Goal: Find specific page/section: Find specific page/section

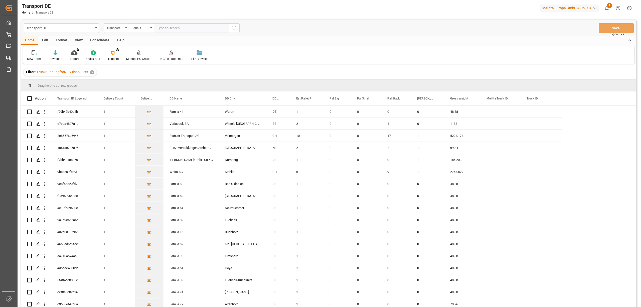
click at [110, 26] on div "Transport ID Logward" at bounding box center [115, 28] width 17 height 6
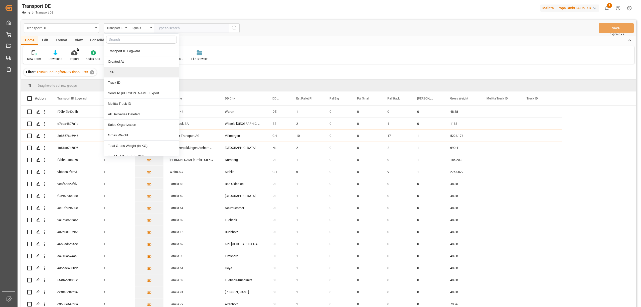
click at [117, 71] on div "TSP" at bounding box center [141, 72] width 75 height 11
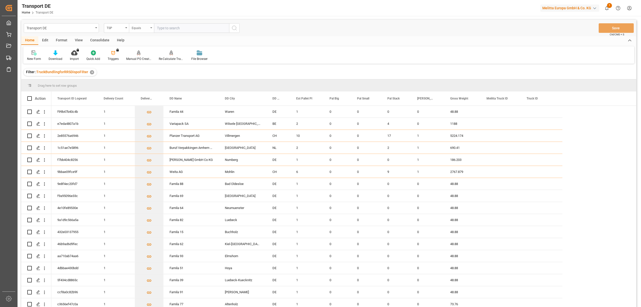
click at [132, 28] on div "Equals" at bounding box center [140, 28] width 17 height 6
click at [144, 83] on div "Starts with" at bounding box center [166, 82] width 75 height 11
type input "Dachser Cof"
click at [233, 30] on circle "search button" at bounding box center [234, 28] width 4 height 4
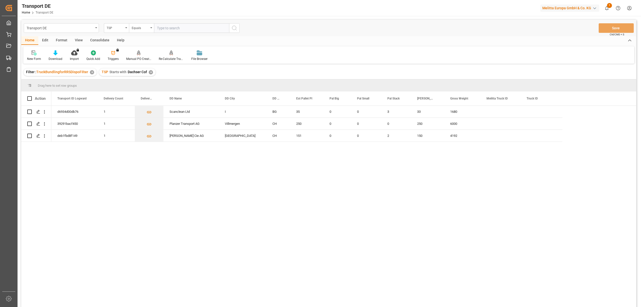
click at [150, 71] on div "✕" at bounding box center [151, 72] width 4 height 4
